Goal: Task Accomplishment & Management: Manage account settings

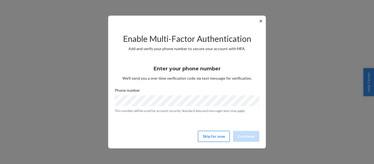
click at [220, 137] on button "Skip for now" at bounding box center [214, 136] width 32 height 11
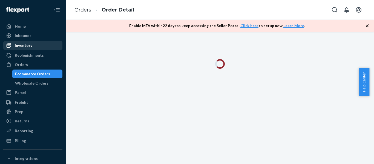
click at [23, 45] on div "Inventory" at bounding box center [24, 45] width 18 height 5
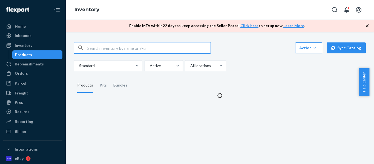
click at [124, 50] on input "text" at bounding box center [148, 47] width 123 height 11
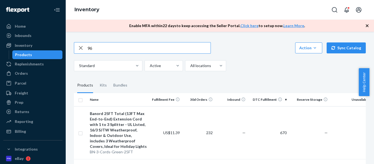
click at [144, 49] on input "96" at bounding box center [148, 47] width 123 height 11
type input "96"
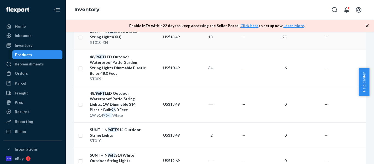
scroll to position [27, 0]
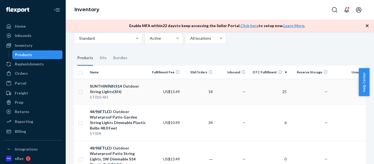
click at [144, 93] on div "SUNTHIN 96ft S14 Outdoor String Lights(XH)" at bounding box center [118, 88] width 57 height 11
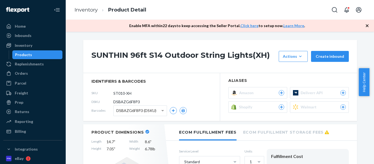
click at [119, 102] on span "DSBAZG6F8P3" at bounding box center [126, 101] width 27 height 5
copy span "DSBAZG6F8P3"
click at [27, 75] on div "Orders" at bounding box center [21, 73] width 13 height 5
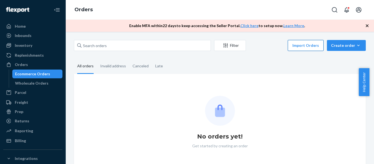
click at [305, 42] on button "Import Orders" at bounding box center [306, 45] width 36 height 11
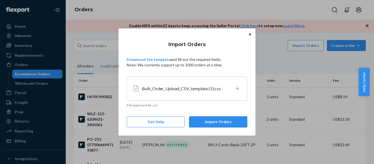
click at [222, 121] on button "Import Orders" at bounding box center [218, 121] width 58 height 11
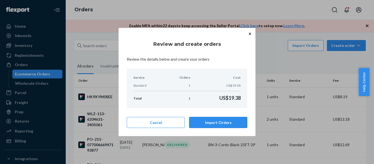
click at [227, 120] on button "Import Orders" at bounding box center [218, 122] width 58 height 11
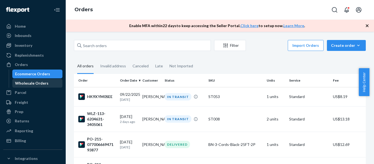
click at [38, 83] on div "Wholesale Orders" at bounding box center [31, 82] width 33 height 5
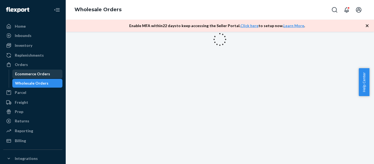
click at [40, 74] on div "Ecommerce Orders" at bounding box center [32, 73] width 35 height 5
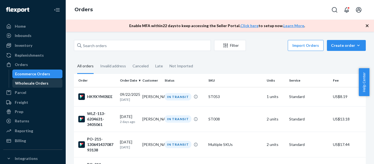
click at [31, 84] on div "Wholesale Orders" at bounding box center [31, 82] width 33 height 5
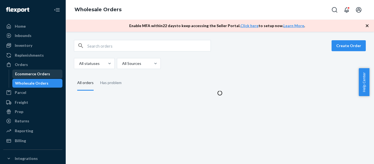
click at [36, 76] on div "Ecommerce Orders" at bounding box center [32, 73] width 35 height 5
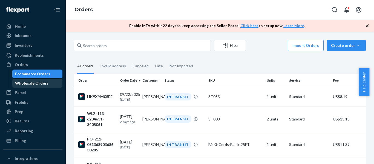
click at [37, 82] on div "Wholesale Orders" at bounding box center [31, 82] width 33 height 5
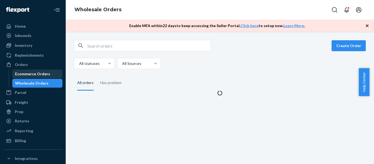
click at [39, 74] on div "Ecommerce Orders" at bounding box center [32, 73] width 35 height 5
